Goal: Information Seeking & Learning: Learn about a topic

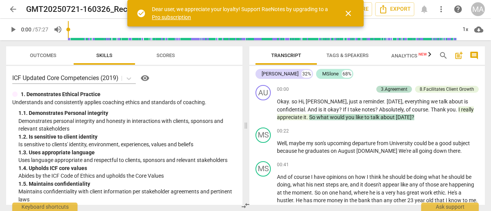
click at [348, 11] on span "close" at bounding box center [348, 13] width 9 height 9
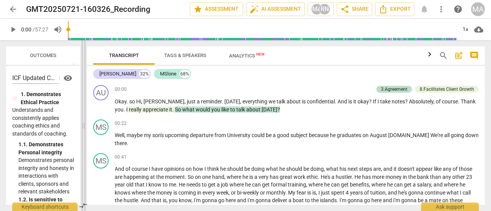
drag, startPoint x: 245, startPoint y: 124, endPoint x: 83, endPoint y: 120, distance: 162.2
click at [83, 120] on span at bounding box center [83, 125] width 5 height 171
drag, startPoint x: 84, startPoint y: 123, endPoint x: 139, endPoint y: 116, distance: 55.6
click at [86, 116] on span at bounding box center [83, 125] width 5 height 171
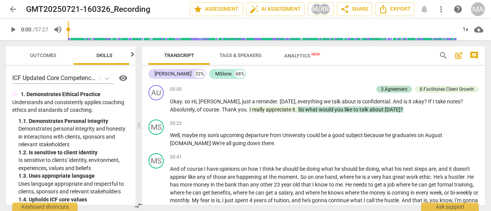
click at [123, 56] on span "Skills" at bounding box center [104, 56] width 61 height 10
drag, startPoint x: 53, startPoint y: 58, endPoint x: 107, endPoint y: 54, distance: 54.2
click at [53, 58] on span "Outcomes" at bounding box center [43, 56] width 26 height 6
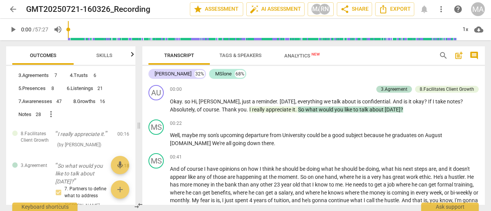
click at [107, 54] on span "Skills" at bounding box center [104, 56] width 16 height 6
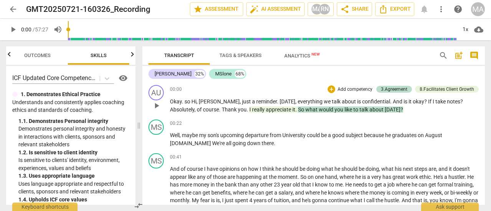
scroll to position [153, 0]
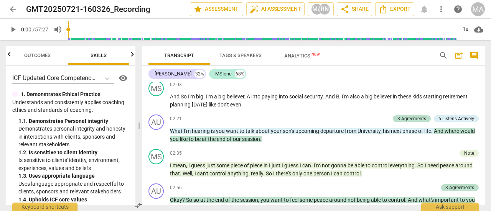
click at [237, 56] on span "Tags & Speakers" at bounding box center [240, 56] width 42 height 6
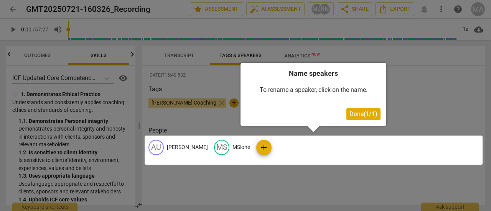
click at [171, 56] on div at bounding box center [245, 105] width 491 height 211
click at [192, 60] on div at bounding box center [245, 105] width 491 height 211
click at [355, 112] on span "Done ( 1 / 1 )" at bounding box center [363, 113] width 28 height 7
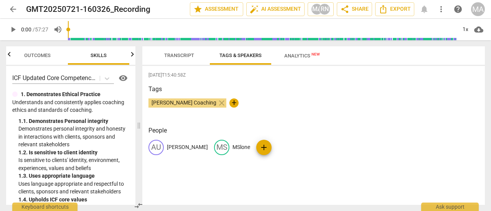
click at [173, 58] on span "Transcript" at bounding box center [179, 56] width 30 height 6
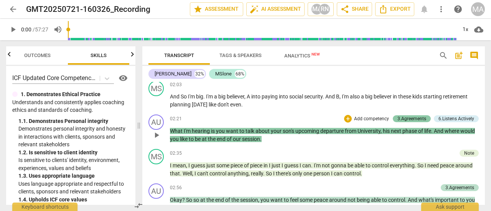
click at [415, 122] on div "3.Agreements" at bounding box center [411, 118] width 29 height 7
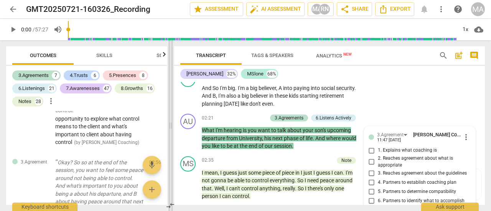
scroll to position [252, 0]
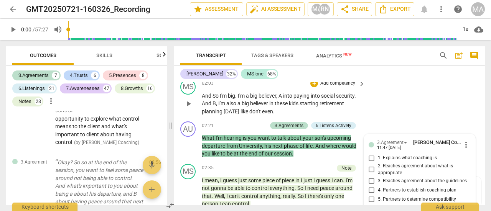
drag, startPoint x: 197, startPoint y: 129, endPoint x: 266, endPoint y: 103, distance: 73.6
click at [171, 126] on span at bounding box center [170, 125] width 5 height 171
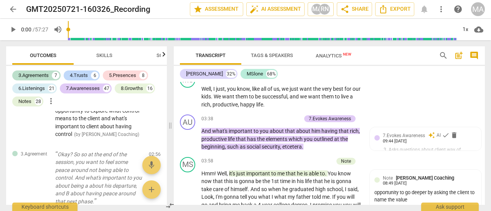
scroll to position [460, 0]
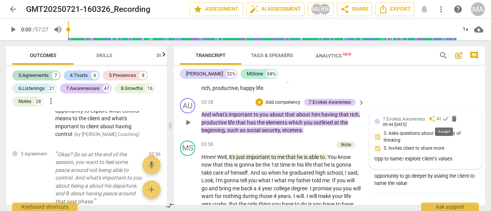
click at [445, 120] on span "check" at bounding box center [446, 119] width 8 height 8
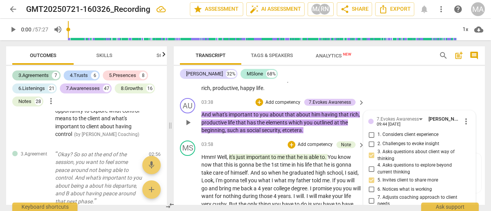
scroll to position [498, 0]
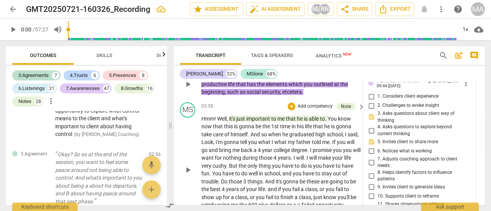
click at [186, 123] on div "play_arrow pause" at bounding box center [192, 170] width 20 height 105
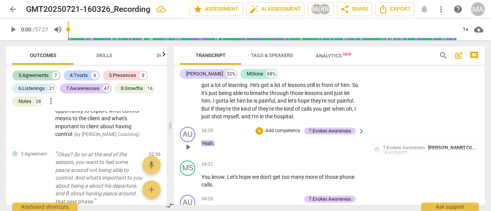
scroll to position [6020, 0]
